Goal: Information Seeking & Learning: Learn about a topic

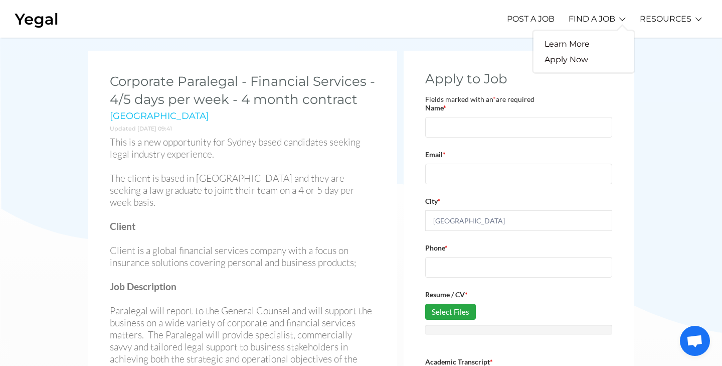
click at [619, 16] on li "FIND A JOB Learn More Apply Now" at bounding box center [597, 19] width 57 height 28
click at [575, 60] on link "Apply Now" at bounding box center [567, 60] width 66 height 16
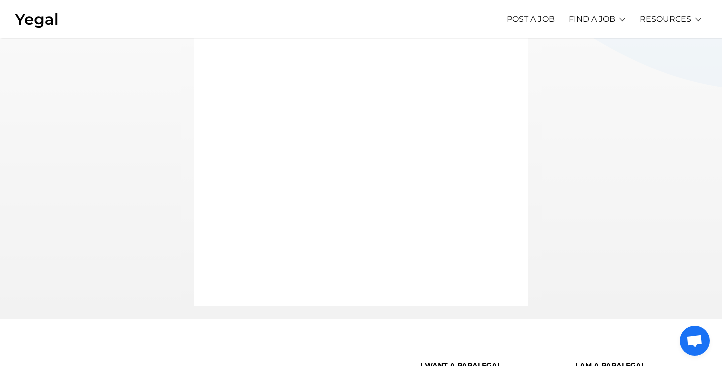
scroll to position [428, 0]
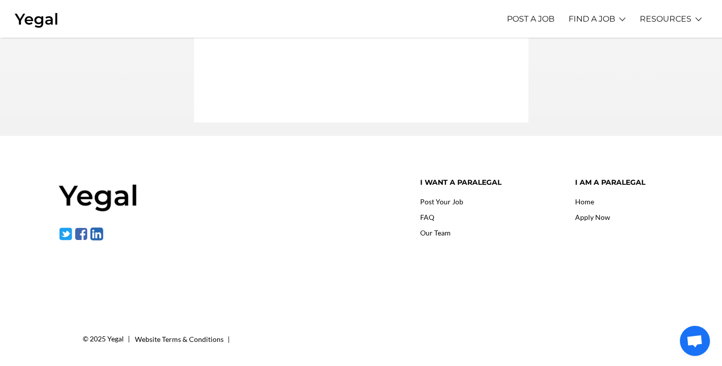
click at [591, 204] on link "Home" at bounding box center [584, 201] width 19 height 9
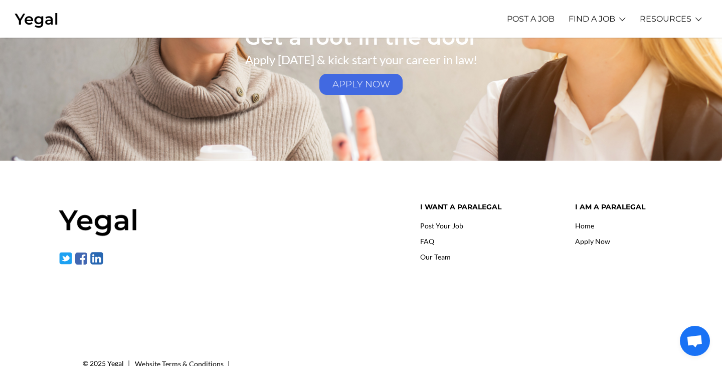
scroll to position [1527, 0]
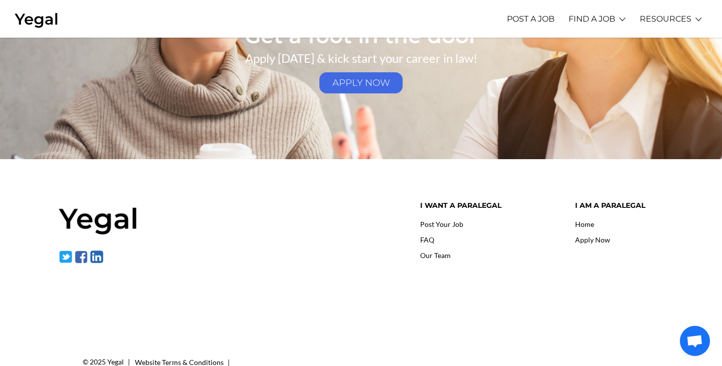
click at [436, 255] on link "Our Team" at bounding box center [435, 255] width 31 height 9
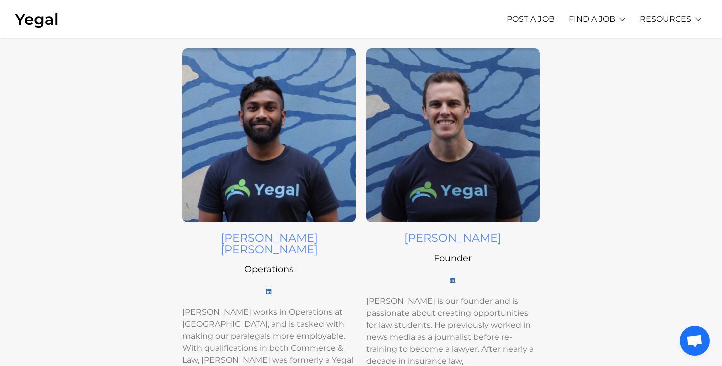
scroll to position [51, 0]
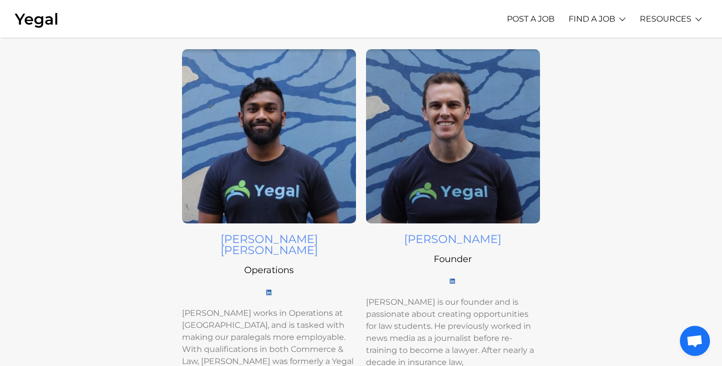
click at [453, 283] on img at bounding box center [453, 280] width 6 height 5
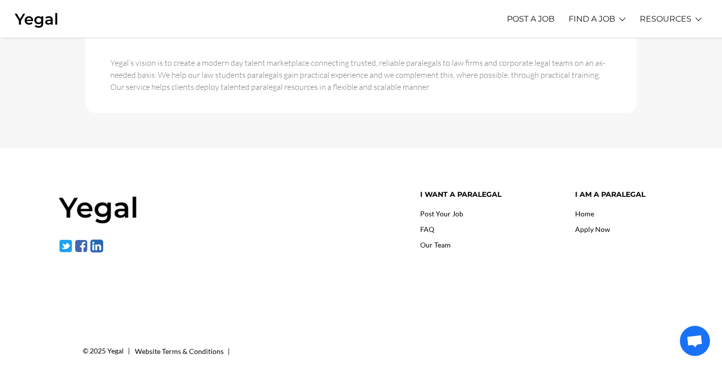
scroll to position [726, 0]
click at [449, 209] on link "Post Your Job" at bounding box center [441, 213] width 43 height 9
